Goal: Find specific page/section: Find specific page/section

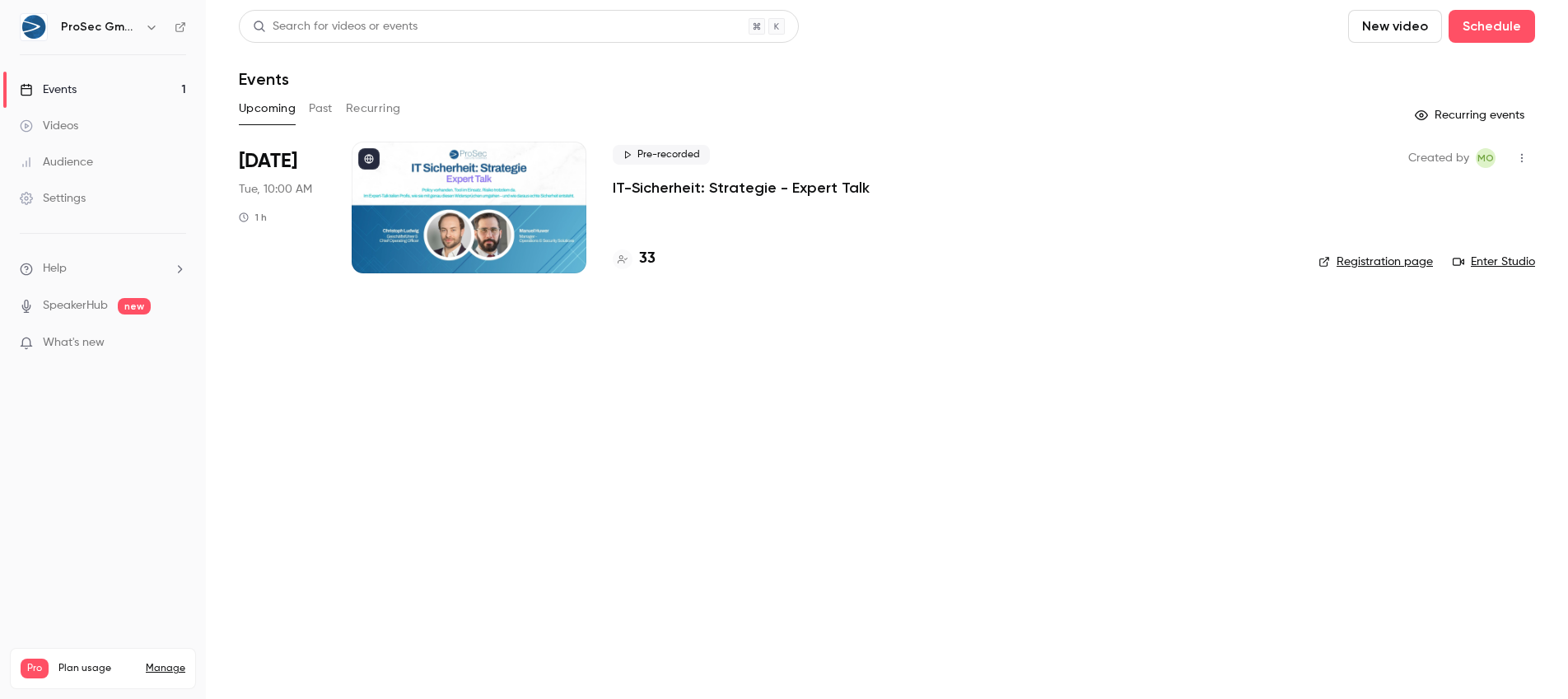
click at [452, 246] on div at bounding box center [469, 207] width 234 height 132
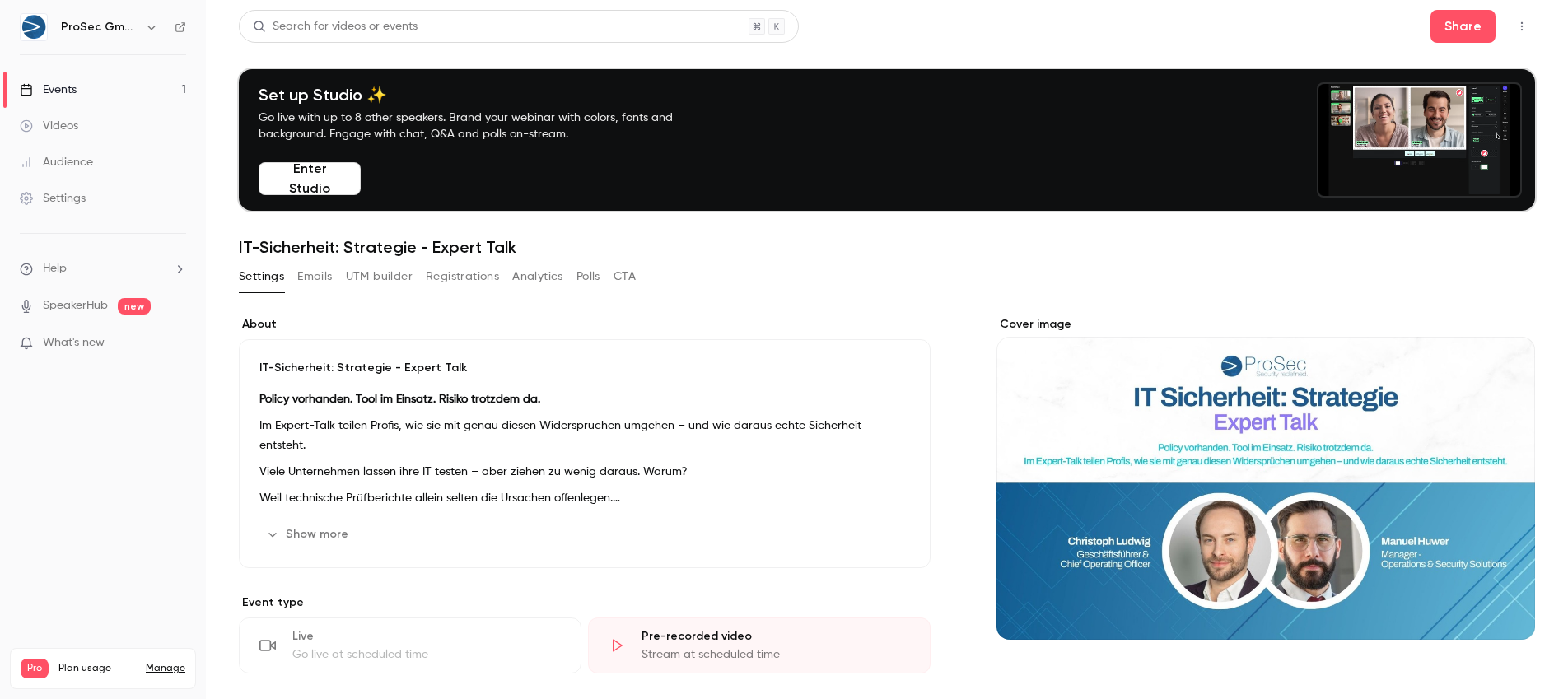
click at [434, 274] on button "Registrations" at bounding box center [462, 276] width 73 height 26
